Goal: Task Accomplishment & Management: Manage account settings

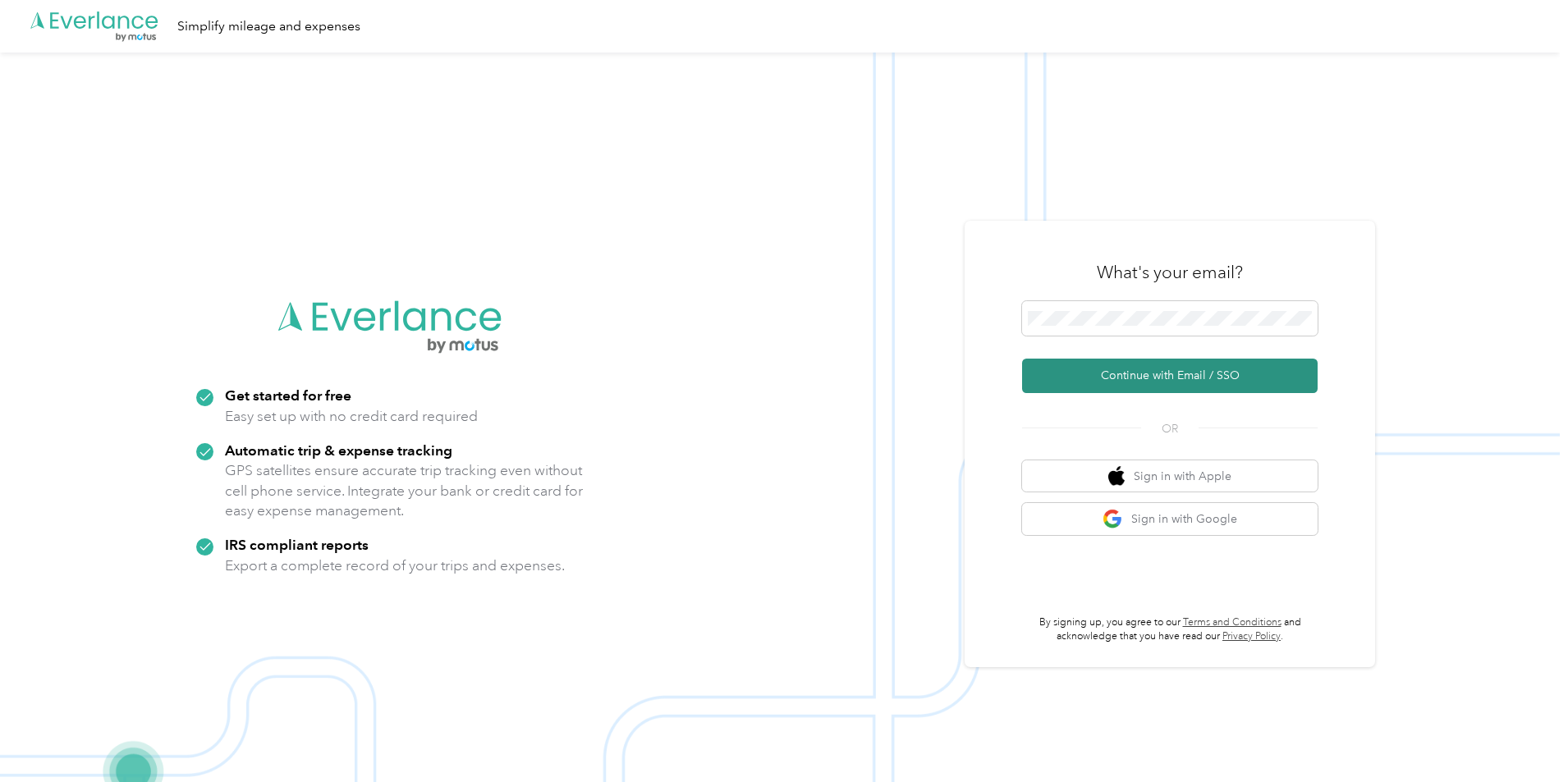
click at [1082, 382] on button "Continue with Email / SSO" at bounding box center [1170, 376] width 296 height 35
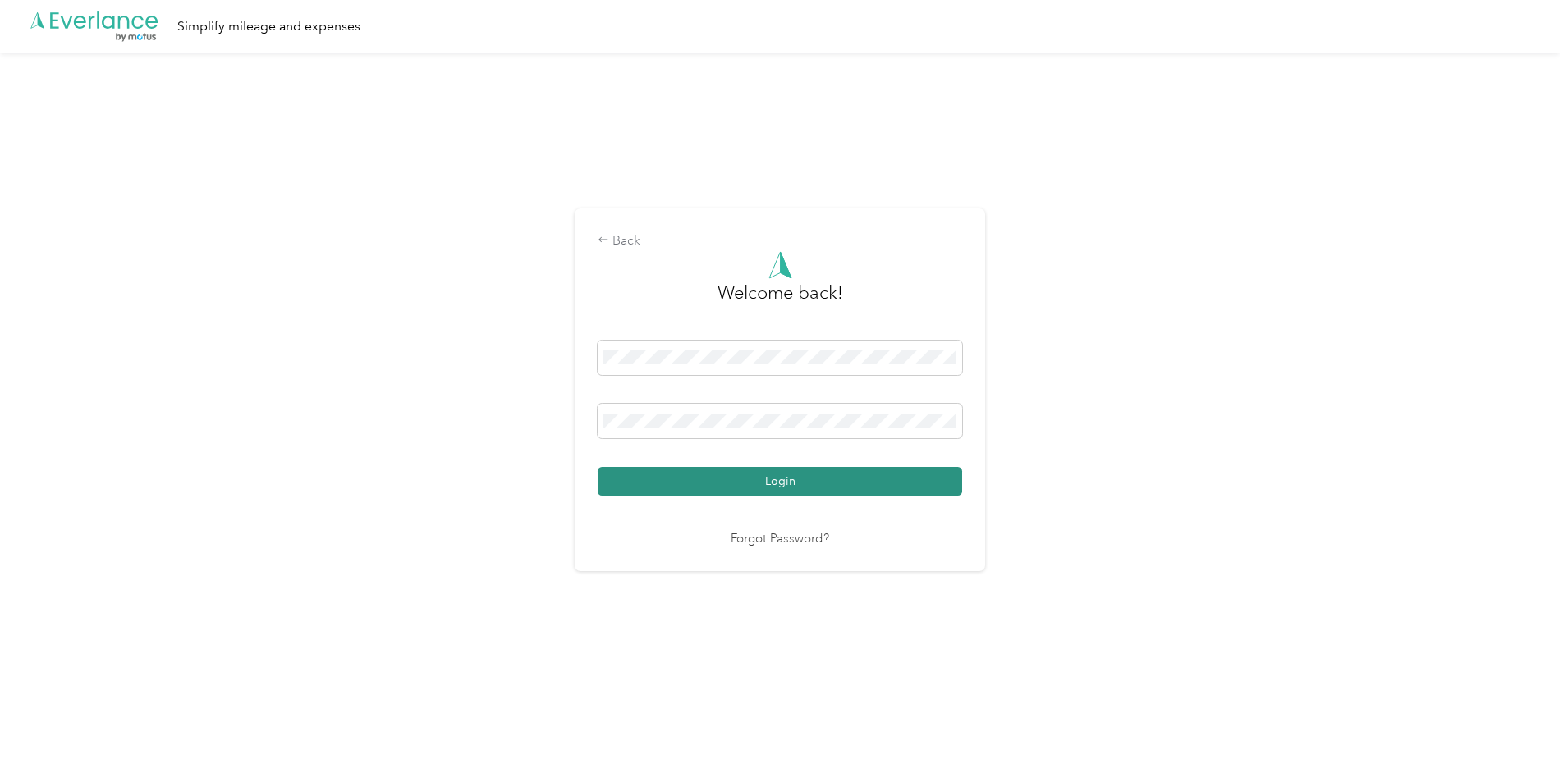
click at [738, 486] on button "Login" at bounding box center [780, 482] width 364 height 29
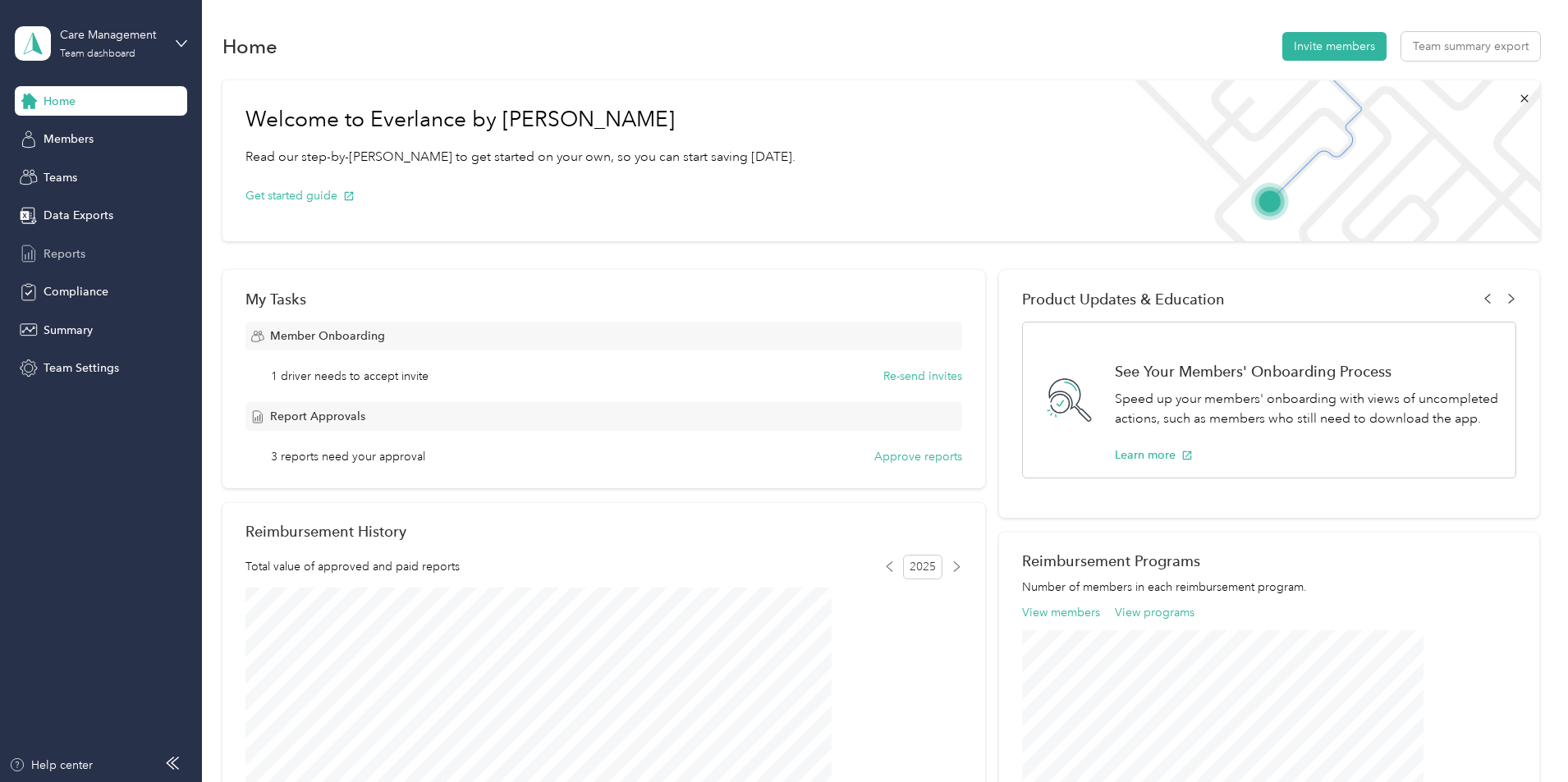
click at [81, 252] on span "Reports" at bounding box center [64, 253] width 42 height 17
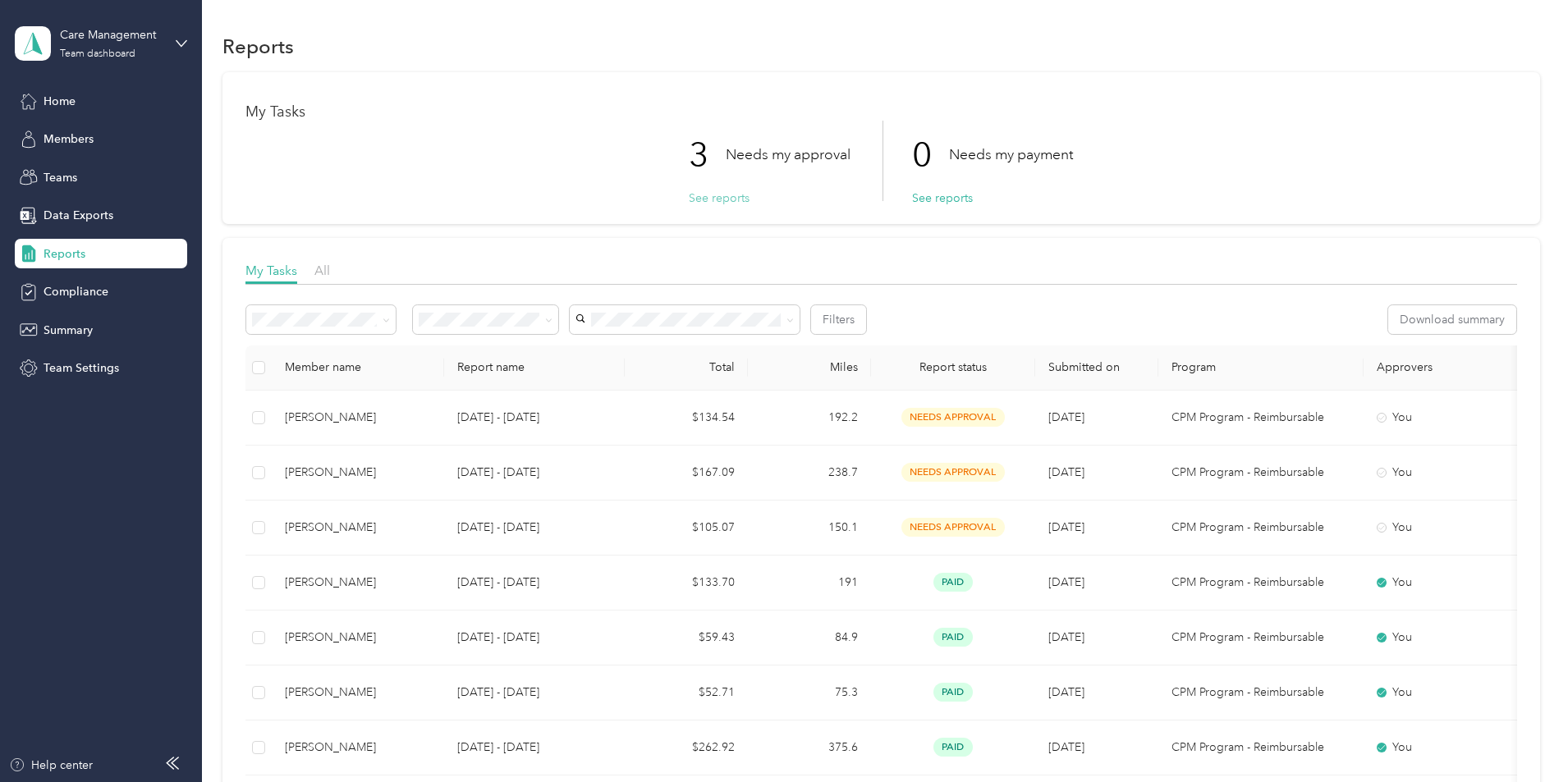
click at [719, 196] on button "See reports" at bounding box center [719, 198] width 61 height 17
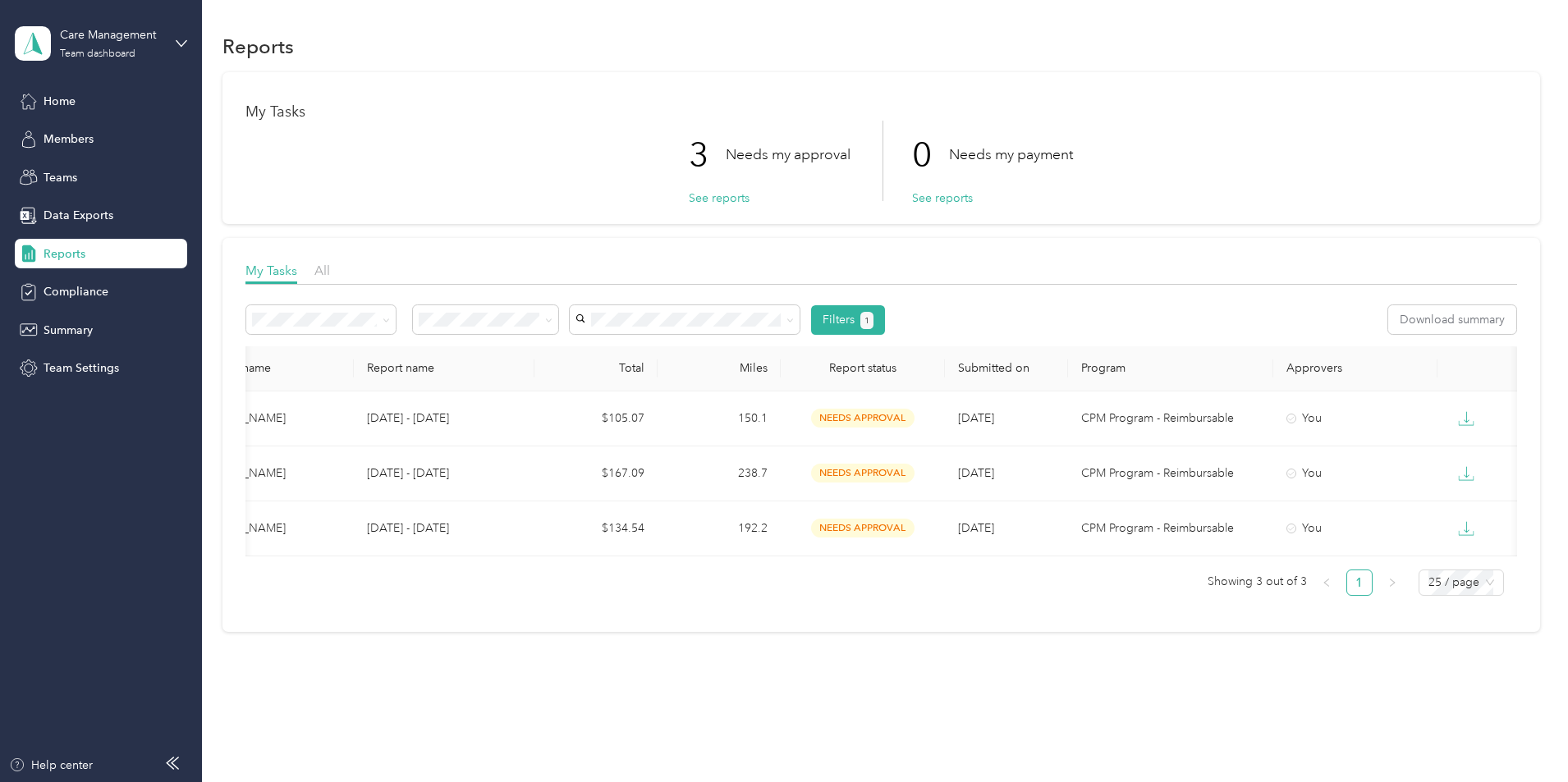
scroll to position [0, 316]
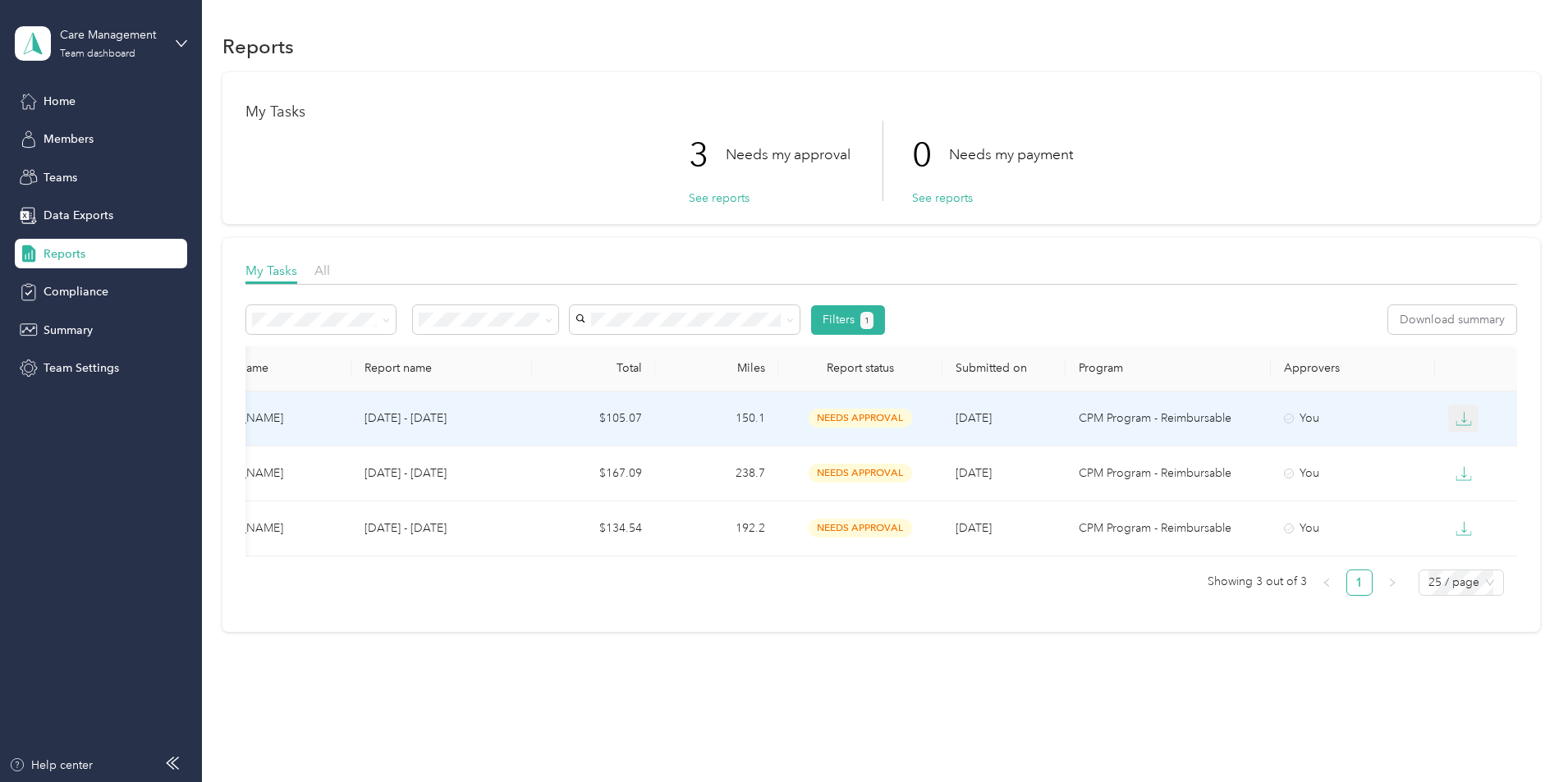
click at [1449, 416] on button "button" at bounding box center [1464, 419] width 31 height 28
click at [1344, 471] on li "CSV" at bounding box center [1362, 477] width 57 height 29
click at [1353, 479] on div "CSV" at bounding box center [1362, 477] width 35 height 17
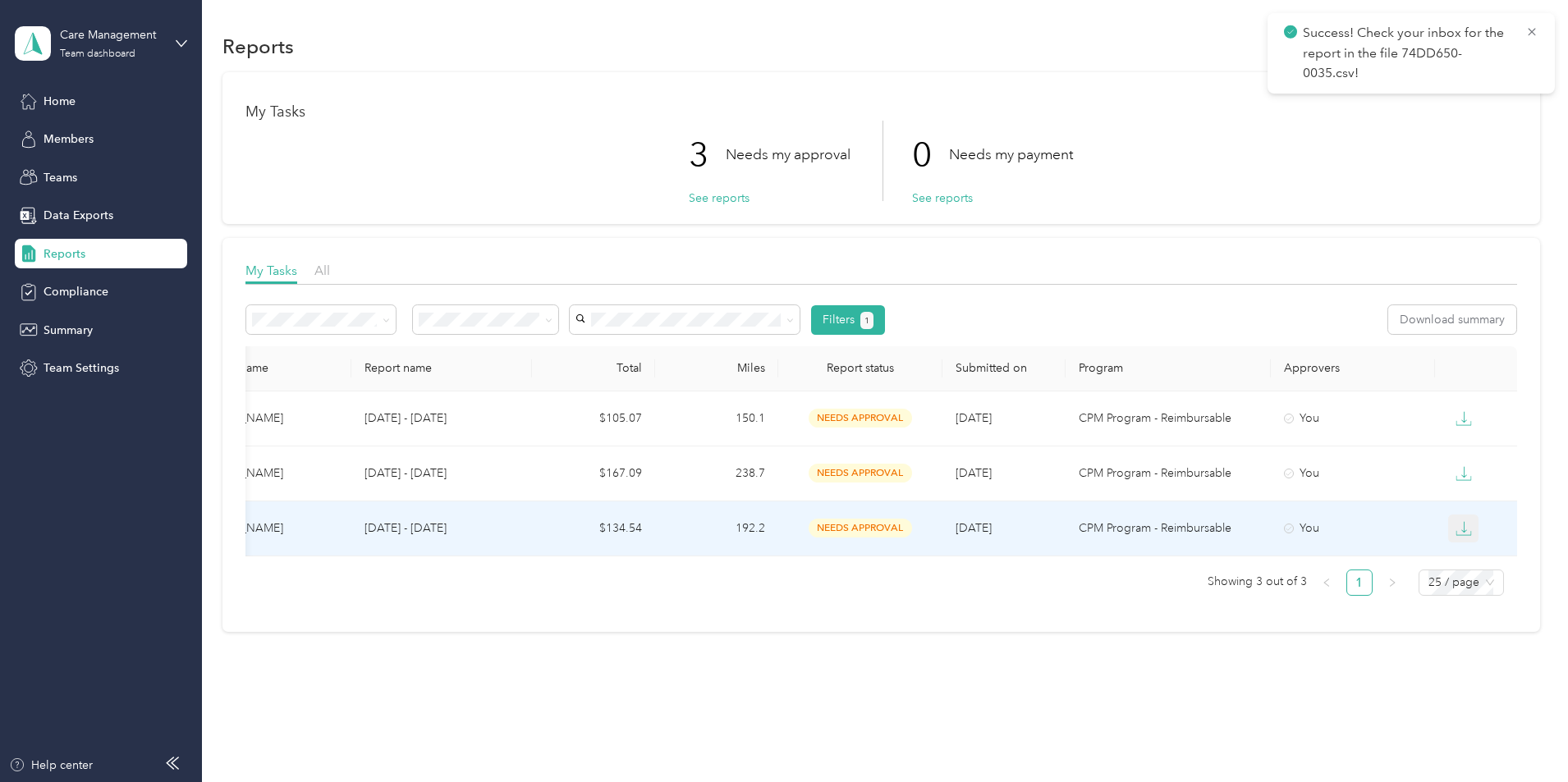
click at [1456, 526] on icon "button" at bounding box center [1464, 528] width 16 height 16
click at [1351, 599] on li "CSV" at bounding box center [1362, 587] width 57 height 29
click at [1350, 590] on div "CSV" at bounding box center [1362, 588] width 35 height 17
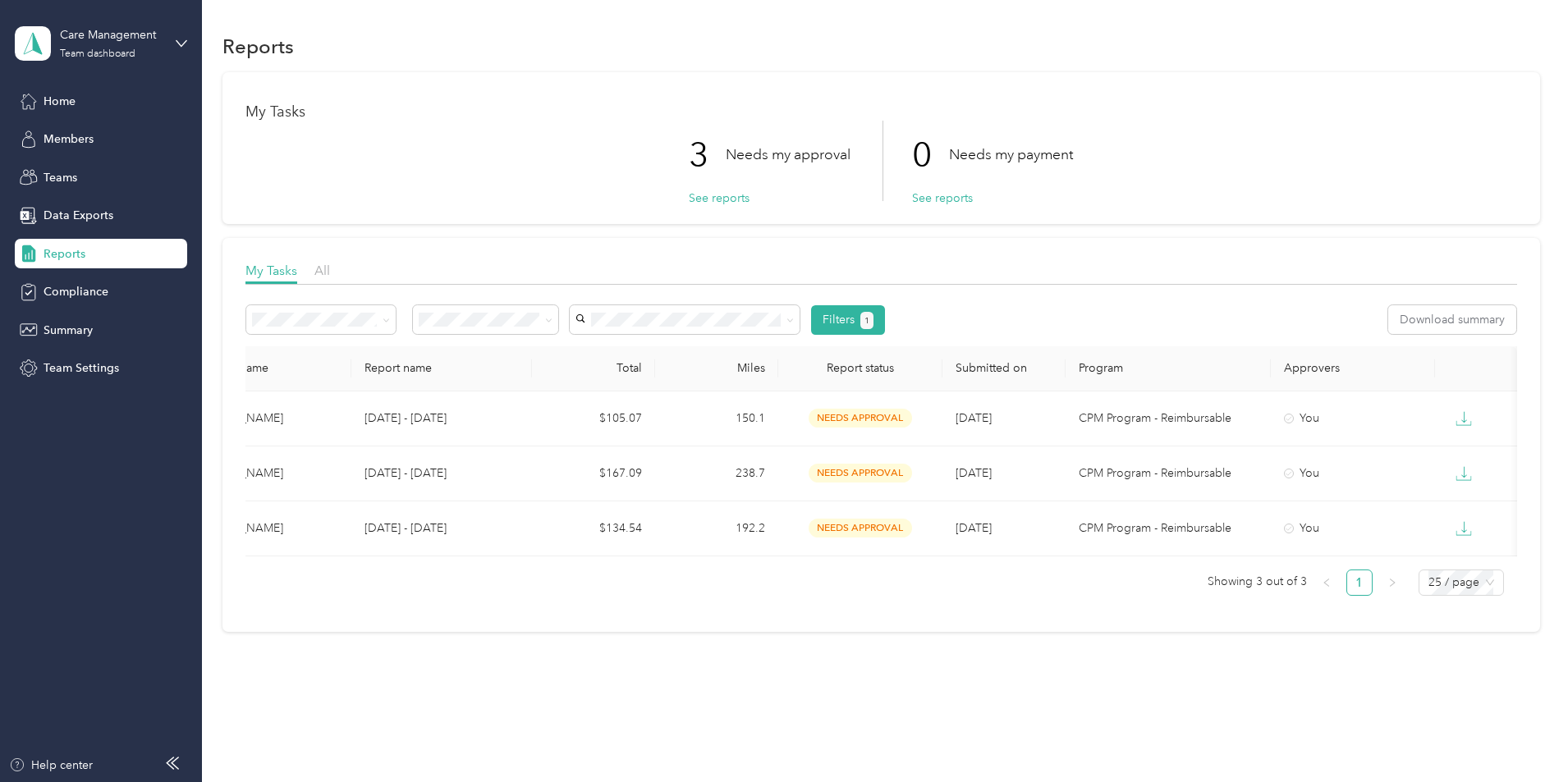
scroll to position [0, 0]
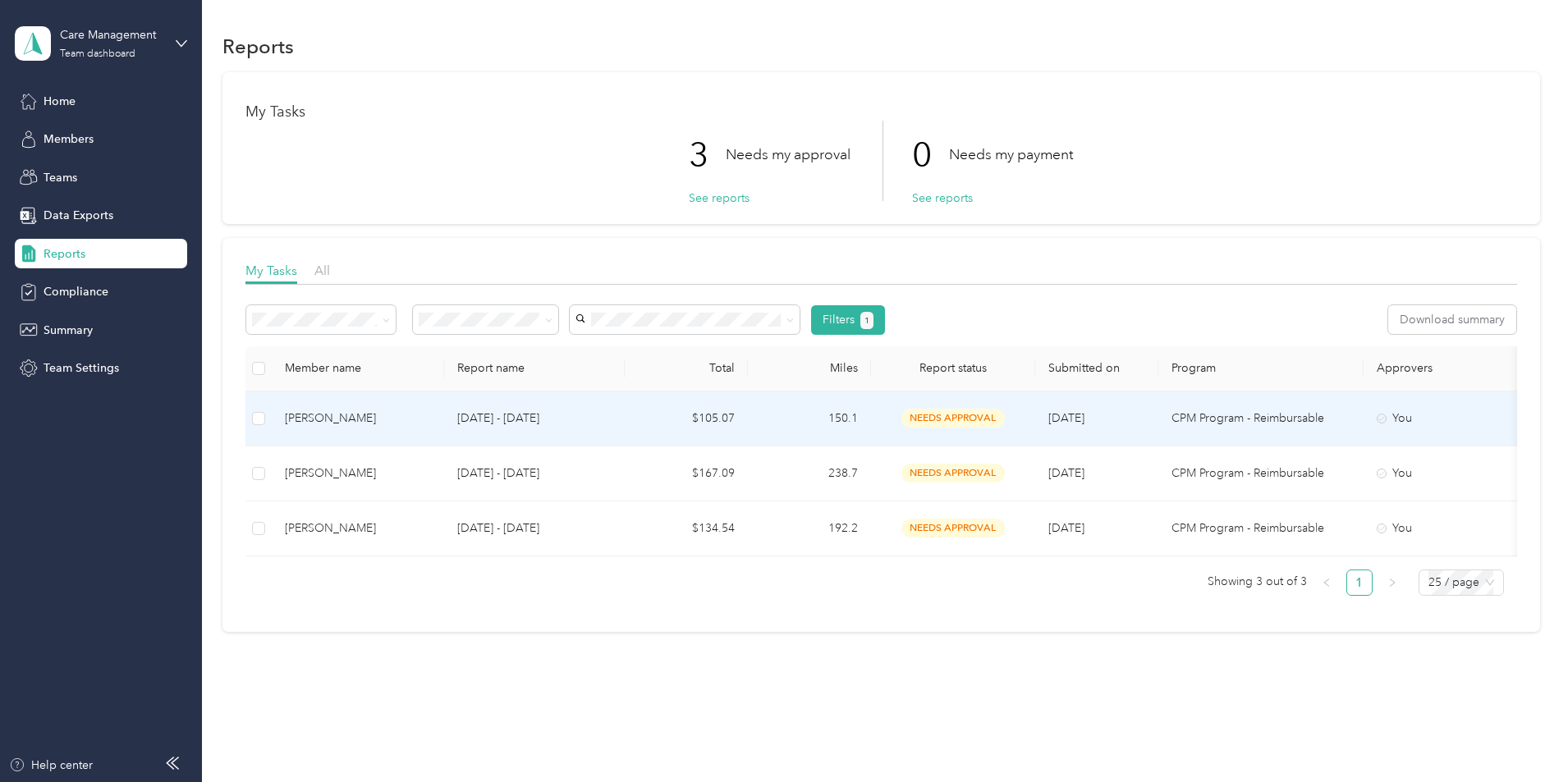
click at [444, 429] on td "[PERSON_NAME]" at bounding box center [358, 419] width 173 height 55
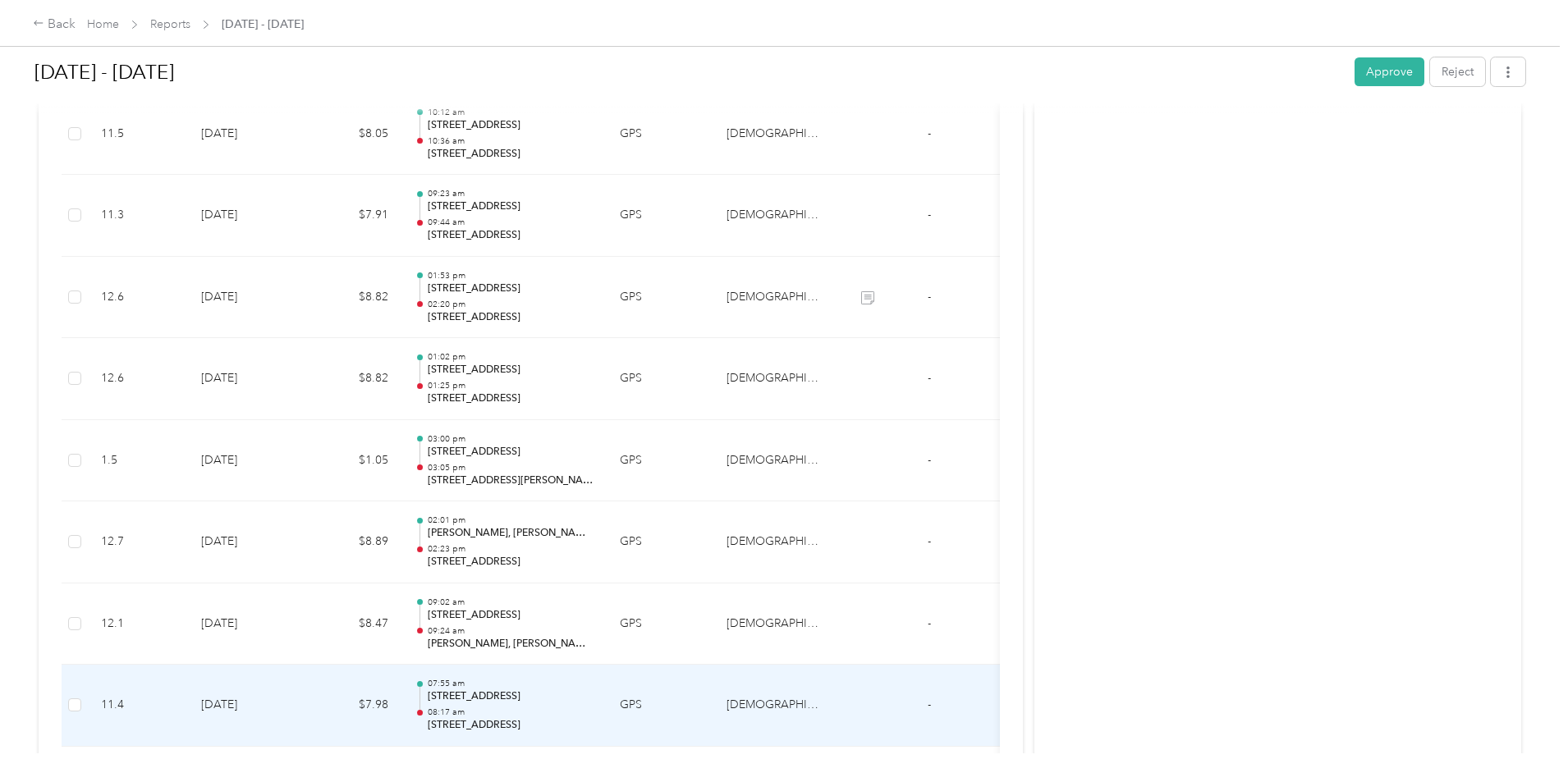
scroll to position [461, 0]
